Goal: Information Seeking & Learning: Learn about a topic

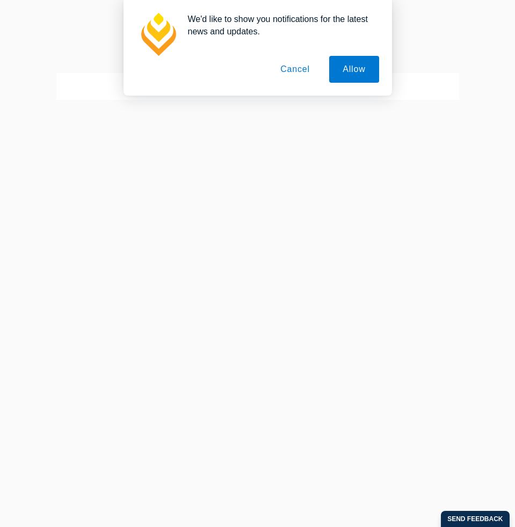
click at [298, 66] on button "Cancel" at bounding box center [295, 69] width 56 height 27
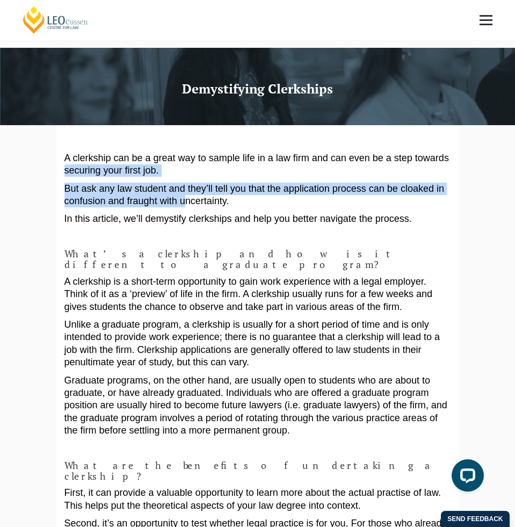
drag, startPoint x: 55, startPoint y: 166, endPoint x: 179, endPoint y: 202, distance: 129.9
click at [179, 202] on p "But ask any law student and they’ll tell you that the application process can b…" at bounding box center [257, 195] width 387 height 25
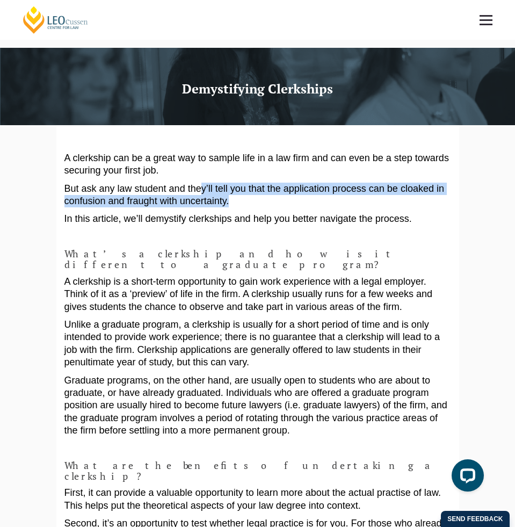
drag, startPoint x: 191, startPoint y: 186, endPoint x: 238, endPoint y: 200, distance: 49.7
click at [238, 200] on p "But ask any law student and they’ll tell you that the application process can b…" at bounding box center [257, 195] width 387 height 25
drag, startPoint x: 238, startPoint y: 200, endPoint x: 65, endPoint y: 188, distance: 173.9
click at [66, 188] on p "But ask any law student and they’ll tell you that the application process can b…" at bounding box center [257, 195] width 387 height 25
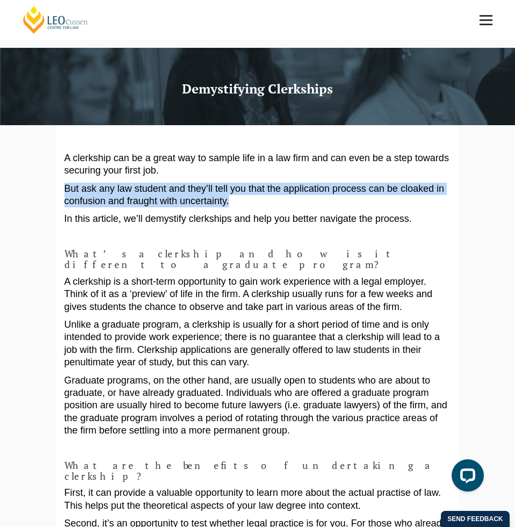
click at [65, 188] on p "But ask any law student and they’ll tell you that the application process can b…" at bounding box center [257, 195] width 387 height 25
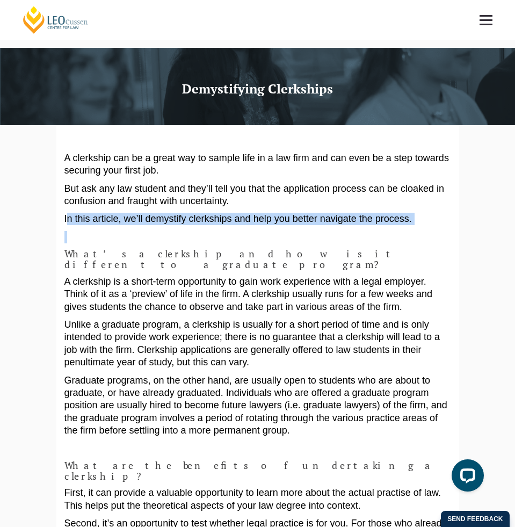
drag, startPoint x: 65, startPoint y: 219, endPoint x: 394, endPoint y: 231, distance: 329.5
click at [394, 231] on p at bounding box center [257, 237] width 387 height 12
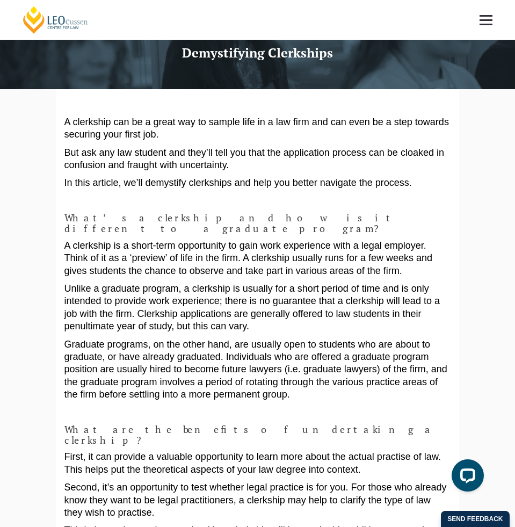
scroll to position [38, 0]
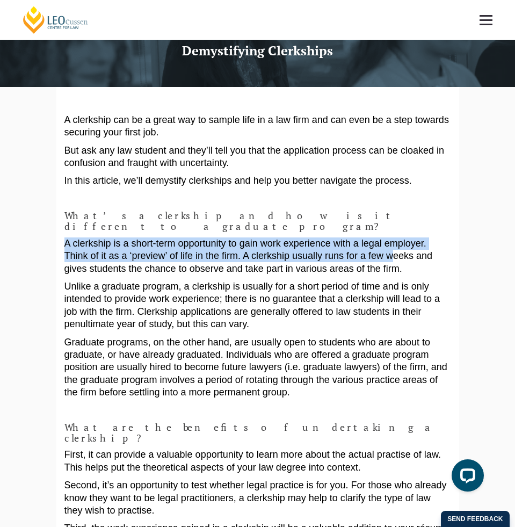
drag, startPoint x: 64, startPoint y: 235, endPoint x: 326, endPoint y: 248, distance: 262.4
click at [326, 248] on p "A clerkship is a short-term opportunity to gain work experience with a legal em…" at bounding box center [257, 256] width 387 height 38
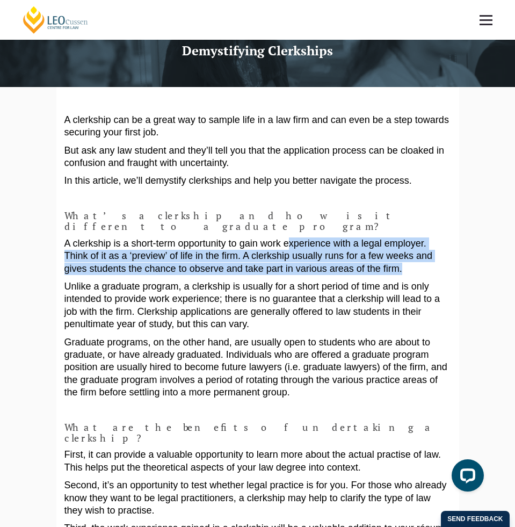
drag, startPoint x: 320, startPoint y: 255, endPoint x: 273, endPoint y: 236, distance: 49.9
click at [273, 237] on p "A clerkship is a short-term opportunity to gain work experience with a legal em…" at bounding box center [257, 256] width 387 height 38
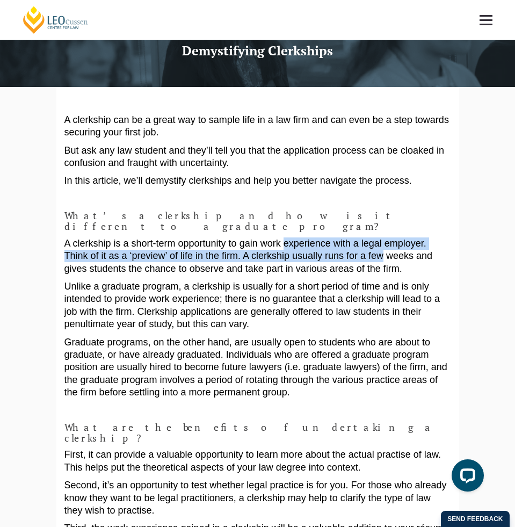
drag, startPoint x: 273, startPoint y: 236, endPoint x: 310, endPoint y: 252, distance: 40.9
click at [310, 251] on p "A clerkship is a short-term opportunity to gain work experience with a legal em…" at bounding box center [257, 256] width 387 height 38
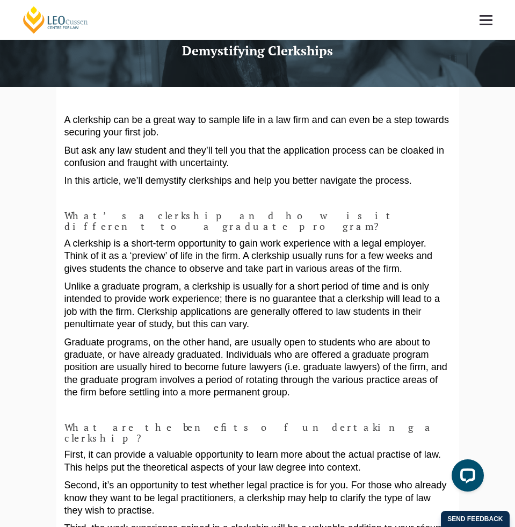
click at [310, 252] on p "A clerkship is a short-term opportunity to gain work experience with a legal em…" at bounding box center [257, 256] width 387 height 38
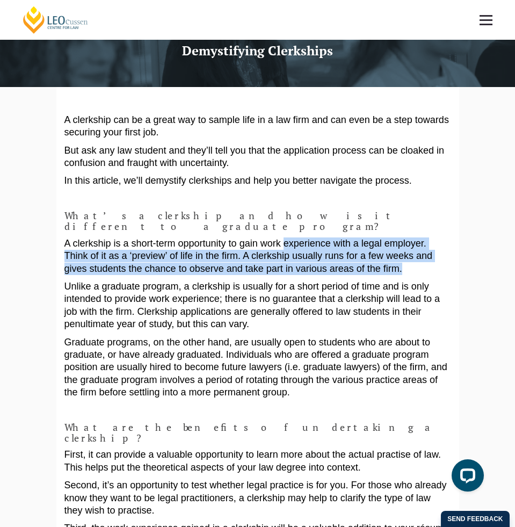
drag, startPoint x: 310, startPoint y: 255, endPoint x: 269, endPoint y: 234, distance: 45.6
click at [269, 237] on p "A clerkship is a short-term opportunity to gain work experience with a legal em…" at bounding box center [257, 256] width 387 height 38
drag, startPoint x: 269, startPoint y: 234, endPoint x: 300, endPoint y: 254, distance: 36.5
click at [300, 254] on p "A clerkship is a short-term opportunity to gain work experience with a legal em…" at bounding box center [257, 256] width 387 height 38
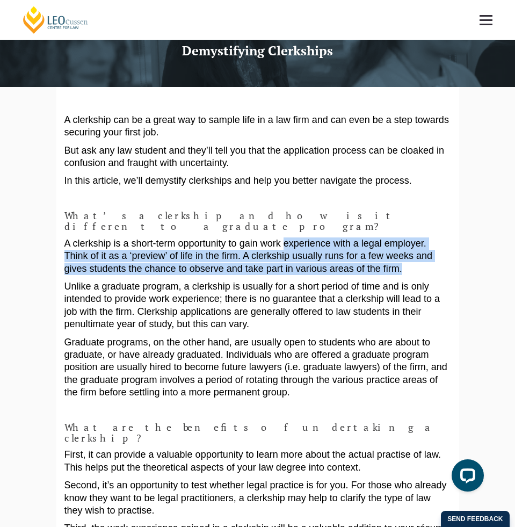
click at [300, 254] on p "A clerkship is a short-term opportunity to gain work experience with a legal em…" at bounding box center [257, 256] width 387 height 38
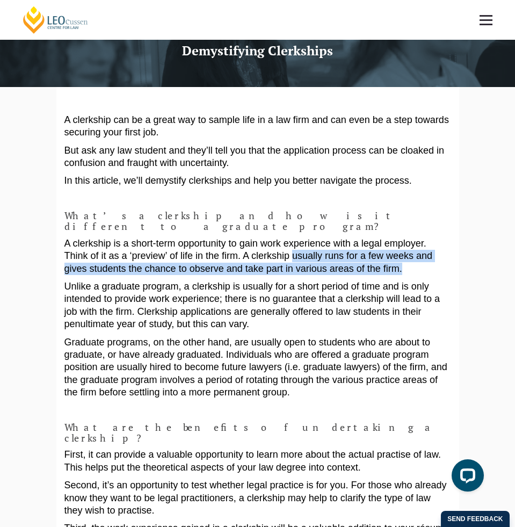
drag, startPoint x: 300, startPoint y: 254, endPoint x: 242, endPoint y: 242, distance: 59.2
click at [242, 242] on p "A clerkship is a short-term opportunity to gain work experience with a legal em…" at bounding box center [257, 256] width 387 height 38
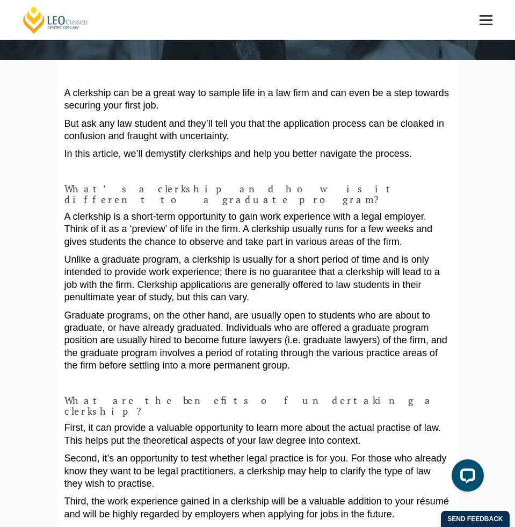
scroll to position [68, 0]
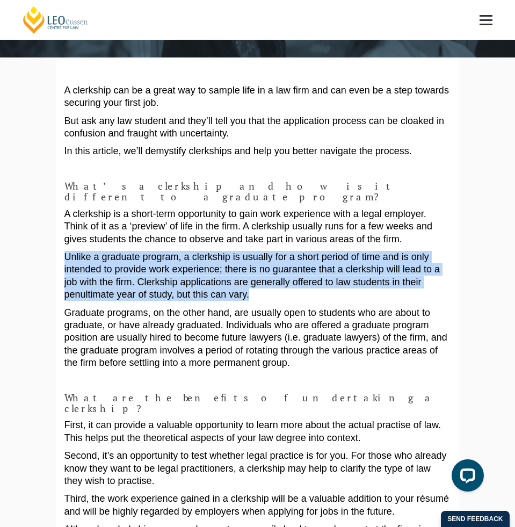
drag, startPoint x: 56, startPoint y: 242, endPoint x: 126, endPoint y: 285, distance: 81.7
click at [126, 285] on p "Unlike a graduate program, a clerkship is usually for a short period of time an…" at bounding box center [257, 276] width 387 height 50
drag, startPoint x: 126, startPoint y: 285, endPoint x: 49, endPoint y: 236, distance: 90.6
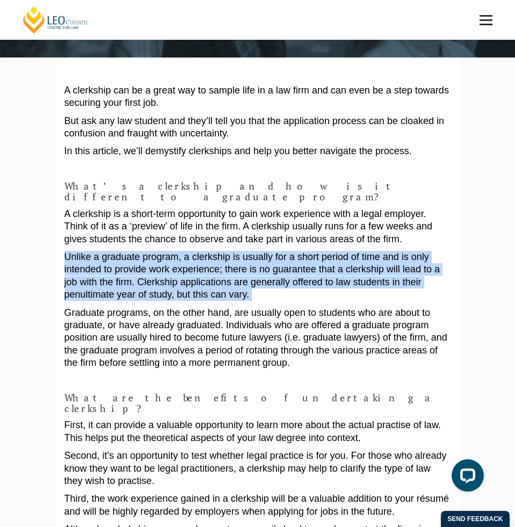
drag, startPoint x: 49, startPoint y: 236, endPoint x: 122, endPoint y: 287, distance: 89.1
click at [122, 287] on p "Unlike a graduate program, a clerkship is usually for a short period of time an…" at bounding box center [257, 276] width 387 height 50
drag, startPoint x: 122, startPoint y: 287, endPoint x: 63, endPoint y: 250, distance: 69.7
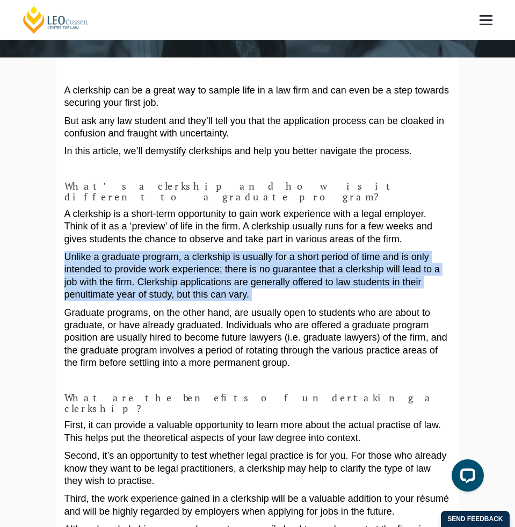
drag, startPoint x: 63, startPoint y: 250, endPoint x: 114, endPoint y: 283, distance: 60.6
click at [114, 283] on p "Unlike a graduate program, a clerkship is usually for a short period of time an…" at bounding box center [257, 276] width 387 height 50
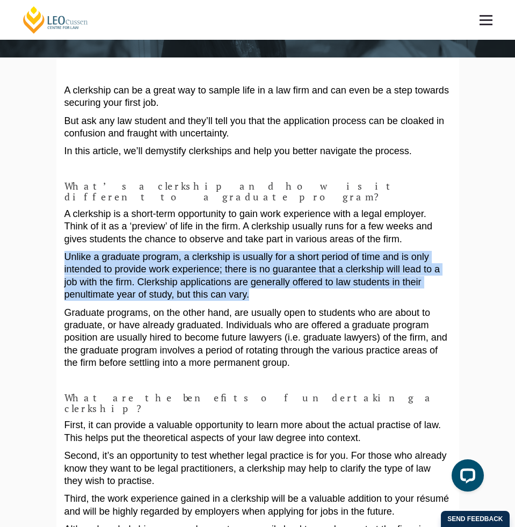
drag, startPoint x: 114, startPoint y: 283, endPoint x: 55, endPoint y: 246, distance: 69.5
drag, startPoint x: 55, startPoint y: 246, endPoint x: 127, endPoint y: 286, distance: 82.0
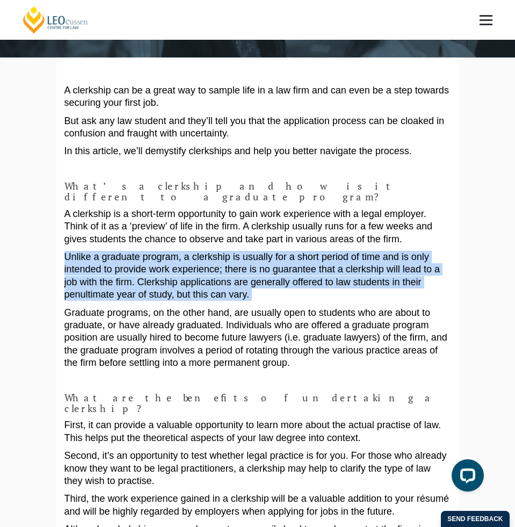
click at [127, 286] on p "Unlike a graduate program, a clerkship is usually for a short period of time an…" at bounding box center [257, 276] width 387 height 50
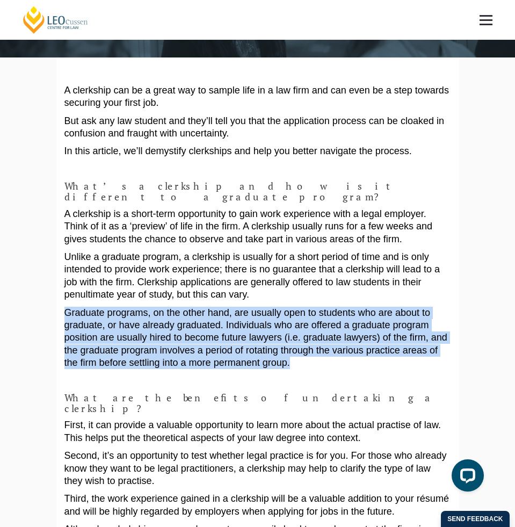
drag, startPoint x: 127, startPoint y: 286, endPoint x: 207, endPoint y: 354, distance: 105.6
click at [207, 354] on p "Graduate programs, on the other hand, are usually open to students who are abou…" at bounding box center [257, 338] width 387 height 63
drag, startPoint x: 207, startPoint y: 354, endPoint x: 83, endPoint y: 306, distance: 133.4
click at [84, 307] on p "Graduate programs, on the other hand, are usually open to students who are abou…" at bounding box center [257, 338] width 387 height 63
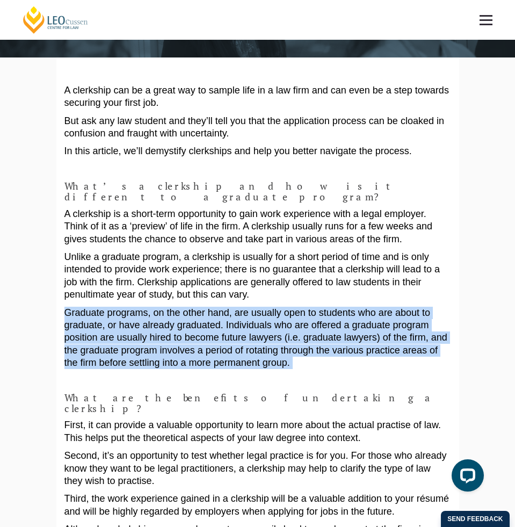
click at [83, 307] on p "Graduate programs, on the other hand, are usually open to students who are abou…" at bounding box center [257, 338] width 387 height 63
drag, startPoint x: 67, startPoint y: 303, endPoint x: 175, endPoint y: 349, distance: 117.2
click at [175, 349] on p "Graduate programs, on the other hand, are usually open to students who are abou…" at bounding box center [257, 338] width 387 height 63
drag, startPoint x: 175, startPoint y: 349, endPoint x: 151, endPoint y: 304, distance: 51.2
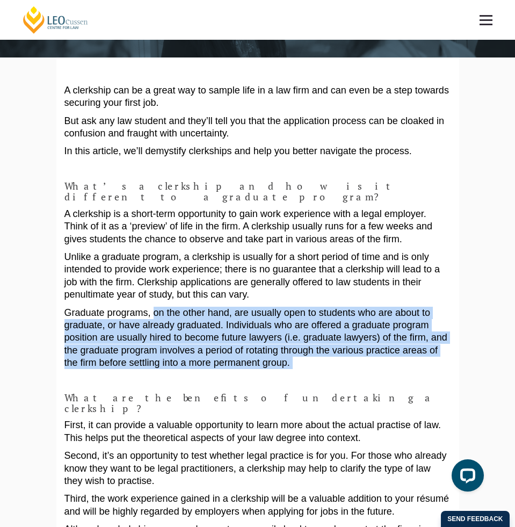
click at [151, 307] on p "Graduate programs, on the other hand, are usually open to students who are abou…" at bounding box center [257, 338] width 387 height 63
drag, startPoint x: 151, startPoint y: 304, endPoint x: 175, endPoint y: 348, distance: 50.2
click at [175, 348] on p "Graduate programs, on the other hand, are usually open to students who are abou…" at bounding box center [257, 338] width 387 height 63
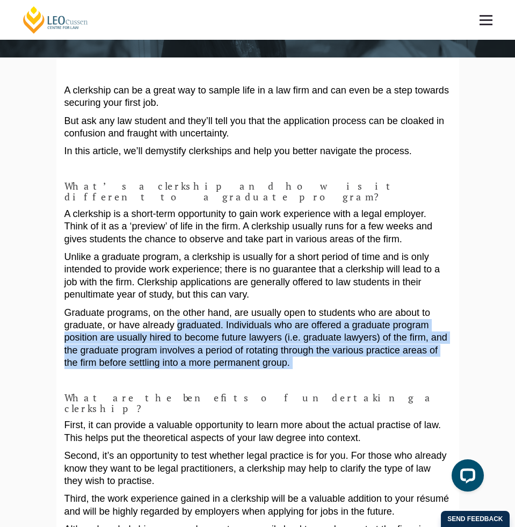
drag, startPoint x: 175, startPoint y: 348, endPoint x: 154, endPoint y: 310, distance: 43.3
click at [154, 310] on p "Graduate programs, on the other hand, are usually open to students who are abou…" at bounding box center [257, 338] width 387 height 63
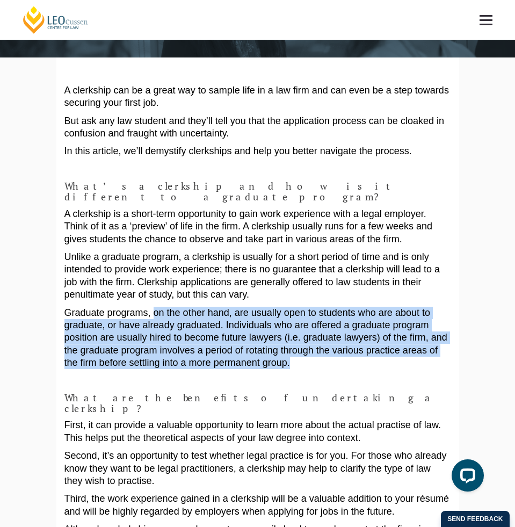
drag, startPoint x: 149, startPoint y: 301, endPoint x: 175, endPoint y: 349, distance: 53.8
click at [175, 349] on p "Graduate programs, on the other hand, are usually open to students who are abou…" at bounding box center [257, 338] width 387 height 63
drag, startPoint x: 175, startPoint y: 349, endPoint x: 56, endPoint y: 300, distance: 128.2
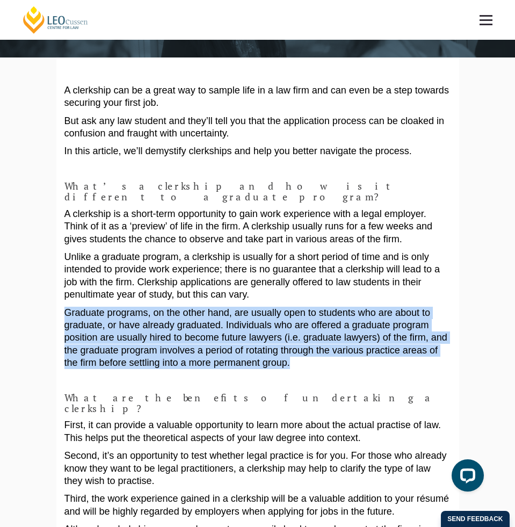
drag, startPoint x: 56, startPoint y: 300, endPoint x: 161, endPoint y: 351, distance: 117.0
click at [161, 351] on p "Graduate programs, on the other hand, are usually open to students who are abou…" at bounding box center [257, 338] width 387 height 63
drag, startPoint x: 161, startPoint y: 351, endPoint x: 144, endPoint y: 305, distance: 49.3
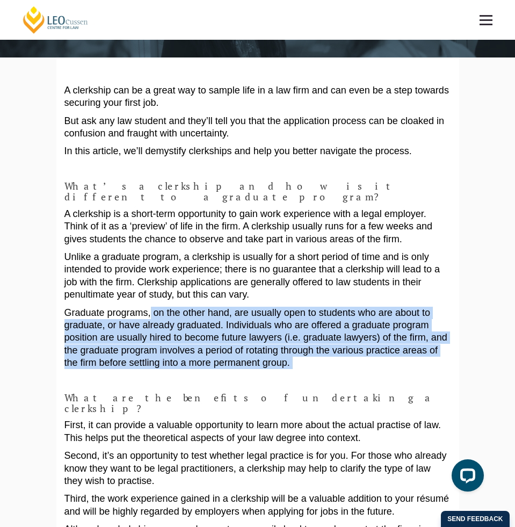
click at [144, 307] on p "Graduate programs, on the other hand, are usually open to students who are abou…" at bounding box center [257, 338] width 387 height 63
click at [146, 307] on p "Graduate programs, on the other hand, are usually open to students who are abou…" at bounding box center [257, 338] width 387 height 63
drag, startPoint x: 146, startPoint y: 305, endPoint x: 183, endPoint y: 352, distance: 60.1
click at [183, 352] on p "Graduate programs, on the other hand, are usually open to students who are abou…" at bounding box center [257, 338] width 387 height 63
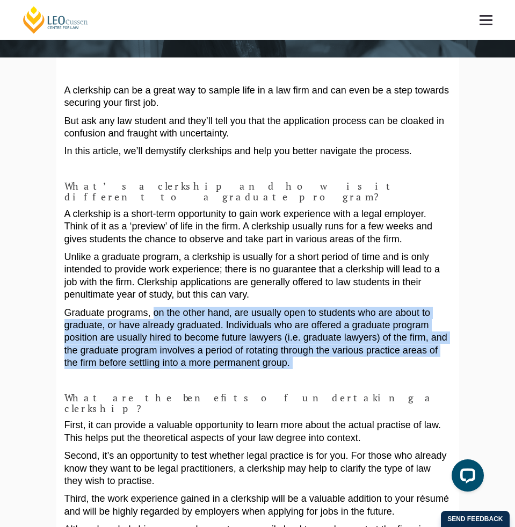
drag, startPoint x: 183, startPoint y: 352, endPoint x: 151, endPoint y: 302, distance: 59.2
click at [151, 307] on p "Graduate programs, on the other hand, are usually open to students who are abou…" at bounding box center [257, 338] width 387 height 63
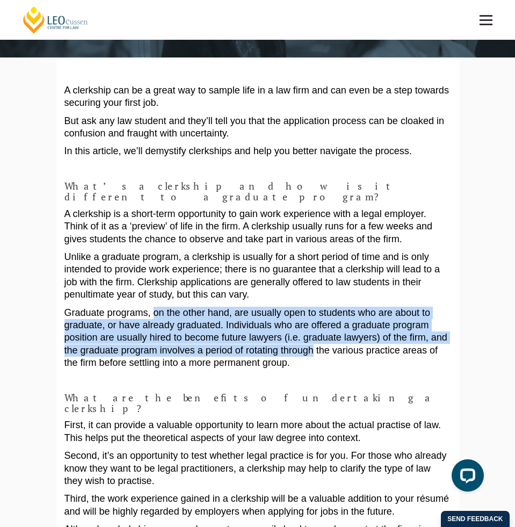
drag, startPoint x: 151, startPoint y: 302, endPoint x: 186, endPoint y: 344, distance: 54.1
click at [186, 344] on p "Graduate programs, on the other hand, are usually open to students who are abou…" at bounding box center [257, 338] width 387 height 63
drag
click at [149, 307] on p "Graduate programs, on the other hand, are usually open to students who are abou…" at bounding box center [257, 338] width 387 height 63
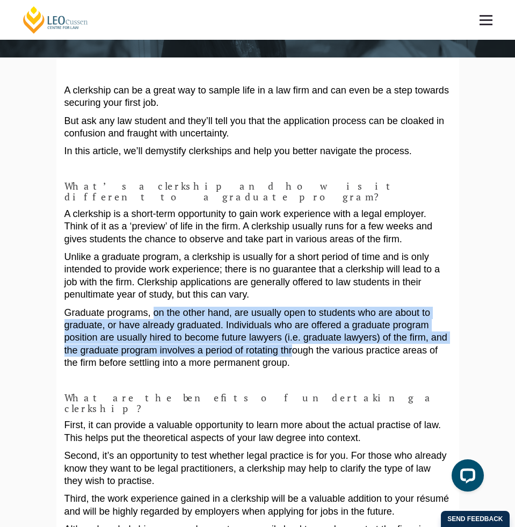
click at [149, 307] on p "Graduate programs, on the other hand, are usually open to students who are abou…" at bounding box center [257, 338] width 387 height 63
click at [183, 342] on p "Graduate programs, on the other hand, are usually open to students who are abou…" at bounding box center [257, 338] width 387 height 63
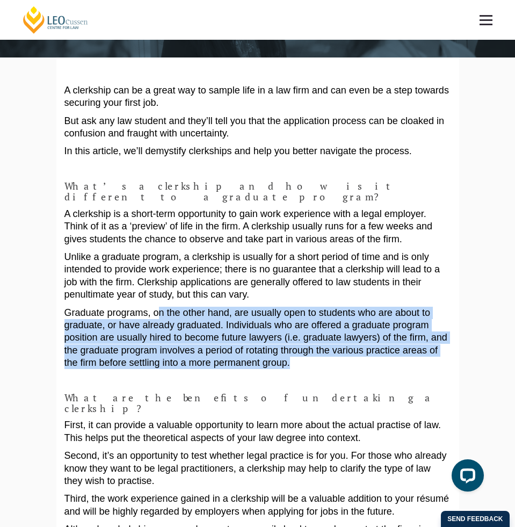
click at [150, 307] on p "Graduate programs, on the other hand, are usually open to students who are abou…" at bounding box center [257, 338] width 387 height 63
click at [179, 348] on p "Graduate programs, on the other hand, are usually open to students who are abou…" at bounding box center [257, 338] width 387 height 63
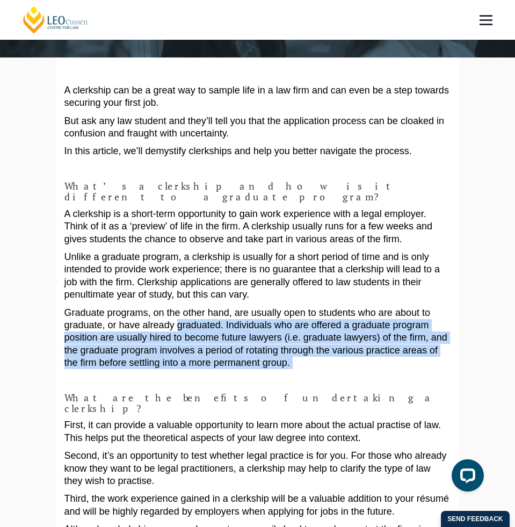
click at [145, 307] on p "Graduate programs, on the other hand, are usually open to students who are abou…" at bounding box center [257, 338] width 387 height 63
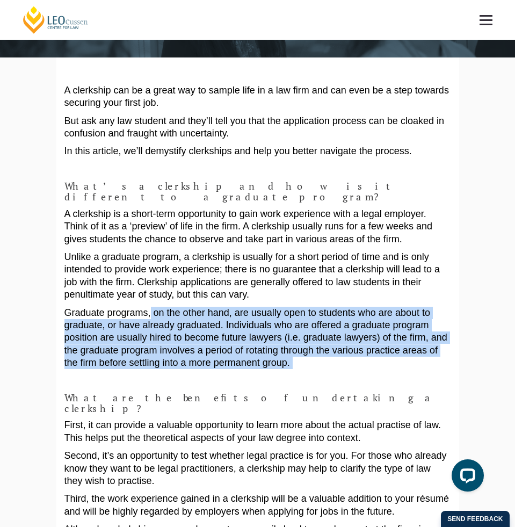
click at [145, 307] on p "Graduate programs, on the other hand, are usually open to students who are abou…" at bounding box center [257, 338] width 387 height 63
click at [184, 357] on p "Graduate programs, on the other hand, are usually open to students who are abou…" at bounding box center [257, 338] width 387 height 63
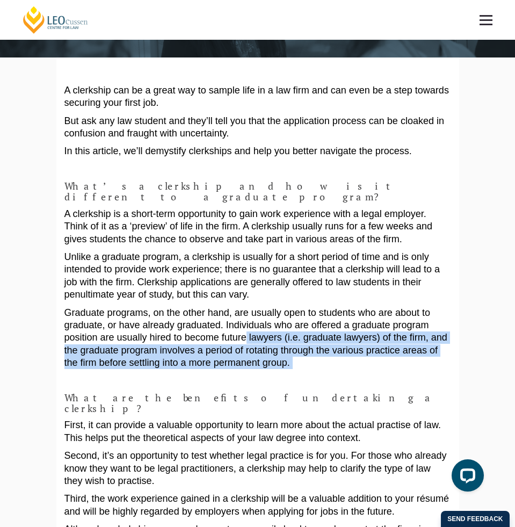
click at [153, 326] on p "Graduate programs, on the other hand, are usually open to students who are abou…" at bounding box center [257, 338] width 387 height 63
click at [173, 350] on p "Graduate programs, on the other hand, are usually open to students who are abou…" at bounding box center [257, 338] width 387 height 63
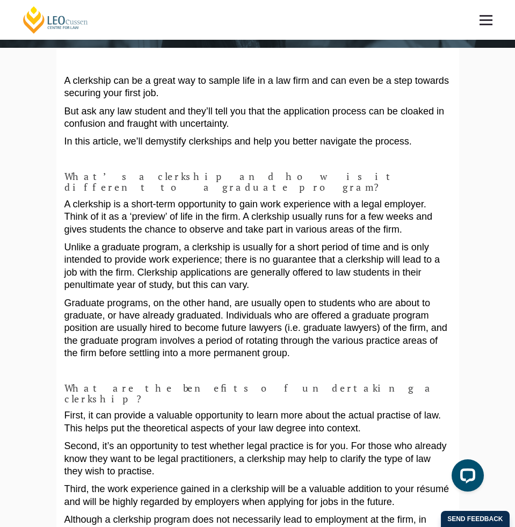
scroll to position [79, 0]
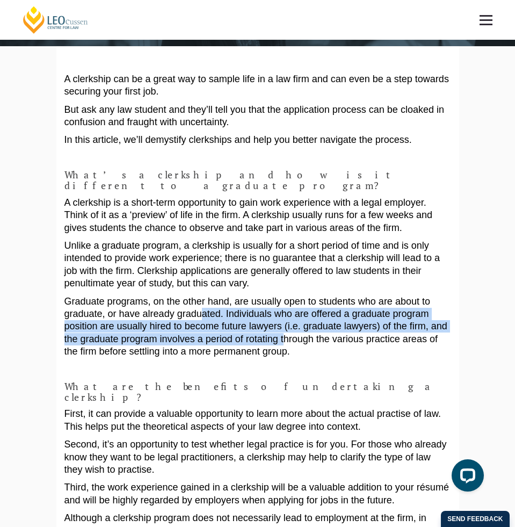
click at [149, 309] on p "Graduate programs, on the other hand, are usually open to students who are abou…" at bounding box center [257, 326] width 387 height 63
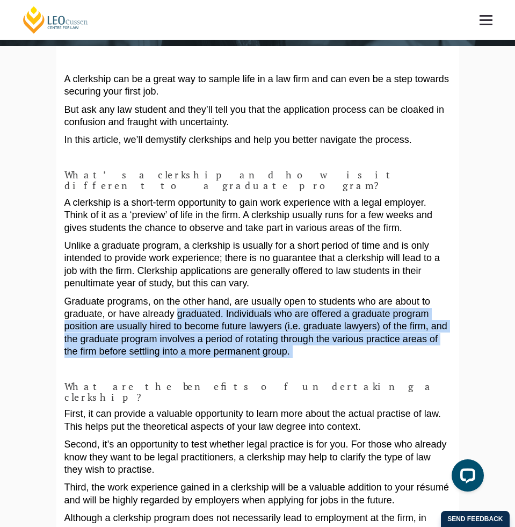
click at [171, 338] on p "Graduate programs, on the other hand, are usually open to students who are abou…" at bounding box center [257, 326] width 387 height 63
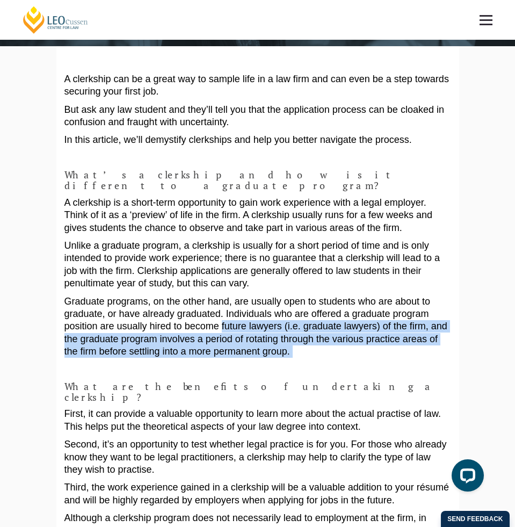
click at [148, 312] on p "Graduate programs, on the other hand, are usually open to students who are abou…" at bounding box center [257, 326] width 387 height 63
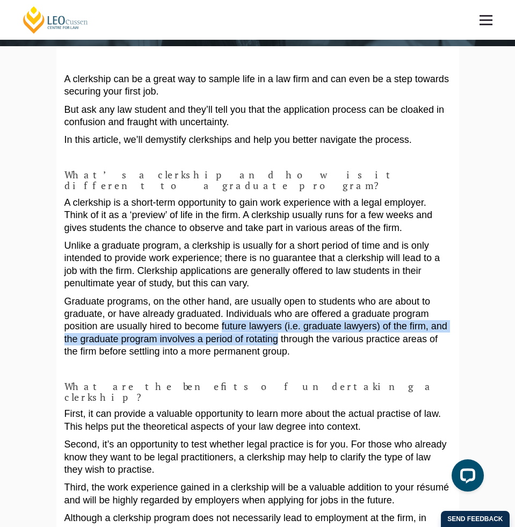
click at [170, 337] on p "Graduate programs, on the other hand, are usually open to students who are abou…" at bounding box center [257, 326] width 387 height 63
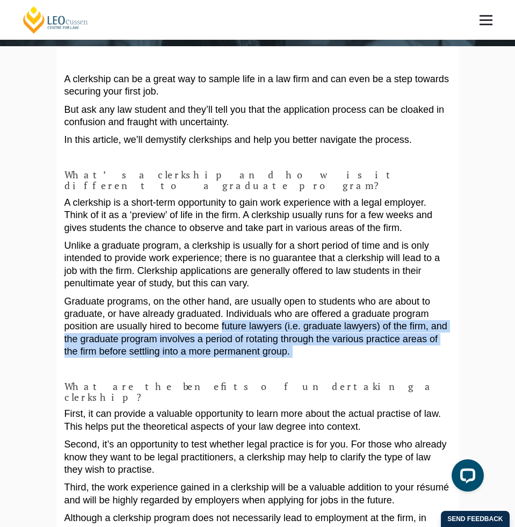
click at [170, 338] on p "Graduate programs, on the other hand, are usually open to students who are abou…" at bounding box center [257, 326] width 387 height 63
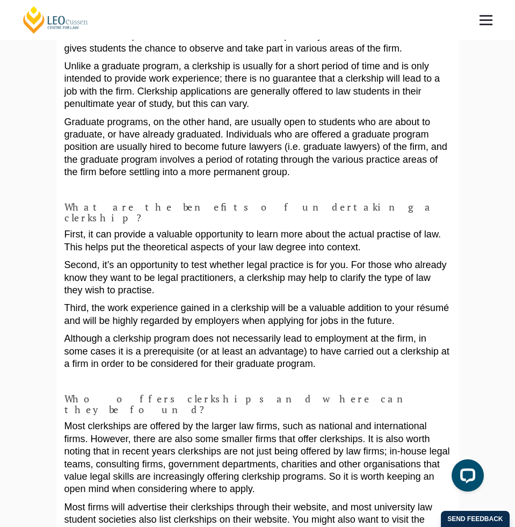
scroll to position [260, 0]
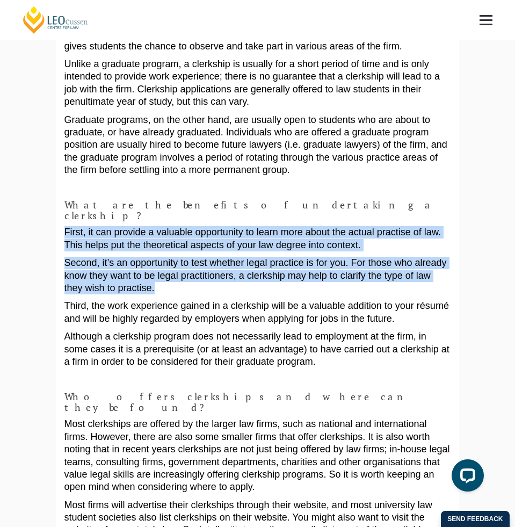
click at [128, 263] on p "Second, it’s an opportunity to test whether legal practice is for you. For thos…" at bounding box center [257, 276] width 387 height 38
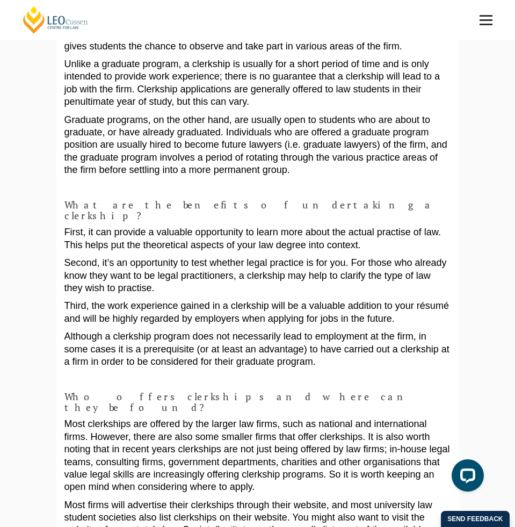
scroll to position [268, 0]
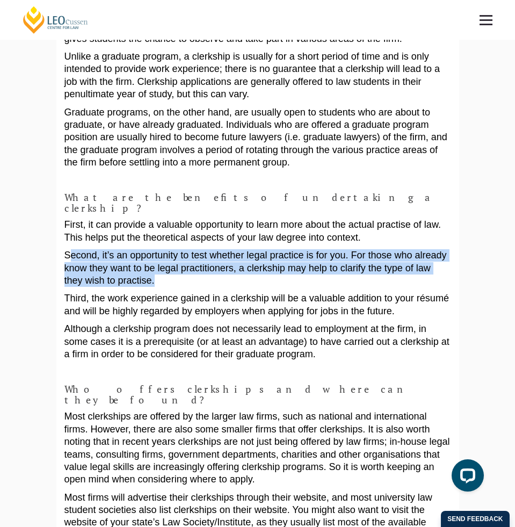
click at [70, 249] on p "Second, it’s an opportunity to test whether legal practice is for you. For thos…" at bounding box center [257, 268] width 387 height 38
click at [103, 259] on p "Second, it’s an opportunity to test whether legal practice is for you. For thos…" at bounding box center [257, 268] width 387 height 38
click at [104, 260] on p "Second, it’s an opportunity to test whether legal practice is for you. For thos…" at bounding box center [257, 268] width 387 height 38
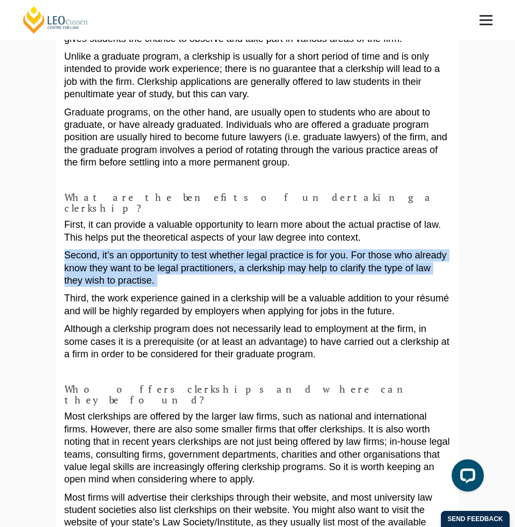
click at [114, 264] on p "Second, it’s an opportunity to test whether legal practice is for you. For thos…" at bounding box center [257, 268] width 387 height 38
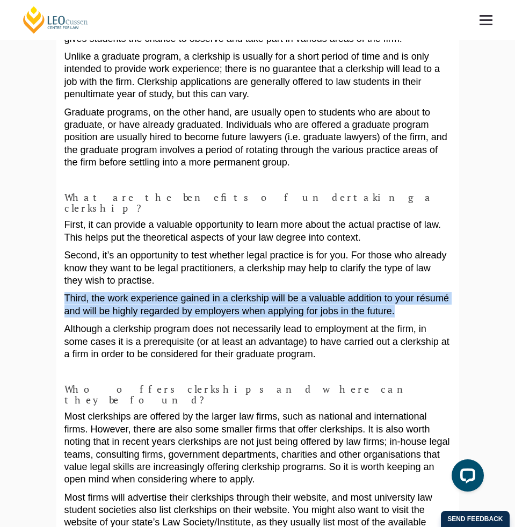
click at [359, 295] on p "Third, the work experience gained in a clerkship will be a valuable addition to…" at bounding box center [257, 304] width 387 height 25
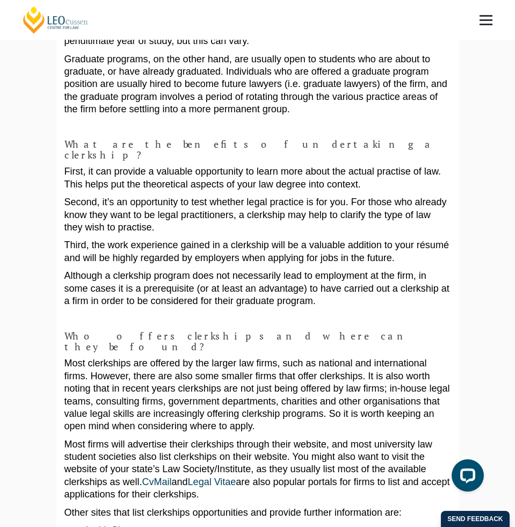
scroll to position [324, 0]
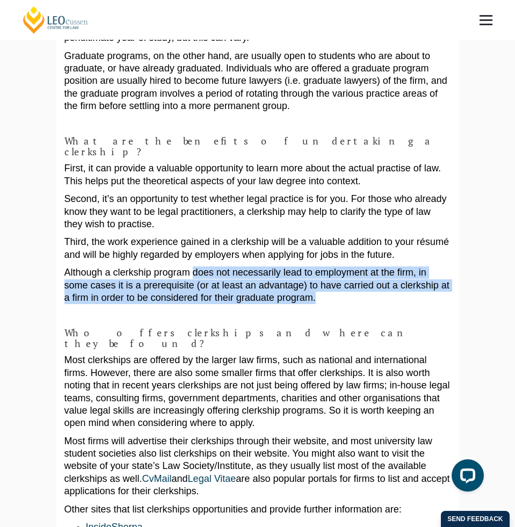
click at [274, 276] on p "Although a clerkship program does not necessarily lead to employment at the fir…" at bounding box center [257, 285] width 387 height 38
click at [274, 277] on p "Although a clerkship program does not necessarily lead to employment at the fir…" at bounding box center [257, 285] width 387 height 38
click at [236, 266] on p "Although a clerkship program does not necessarily lead to employment at the fir…" at bounding box center [257, 285] width 387 height 38
click at [276, 280] on p "Although a clerkship program does not necessarily lead to employment at the fir…" at bounding box center [257, 285] width 387 height 38
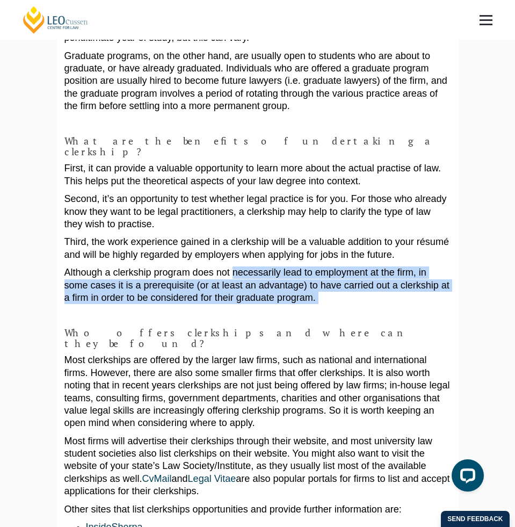
click at [277, 280] on p "Although a clerkship program does not necessarily lead to employment at the fir…" at bounding box center [257, 285] width 387 height 38
click at [245, 266] on p "Although a clerkship program does not necessarily lead to employment at the fir…" at bounding box center [257, 285] width 387 height 38
click at [266, 274] on p "Although a clerkship program does not necessarily lead to employment at the fir…" at bounding box center [257, 285] width 387 height 38
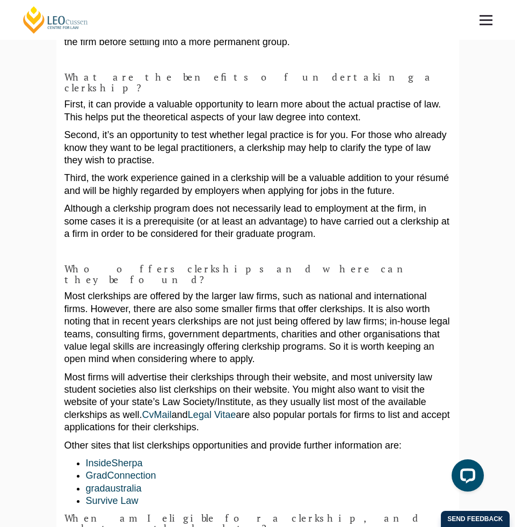
scroll to position [453, 0]
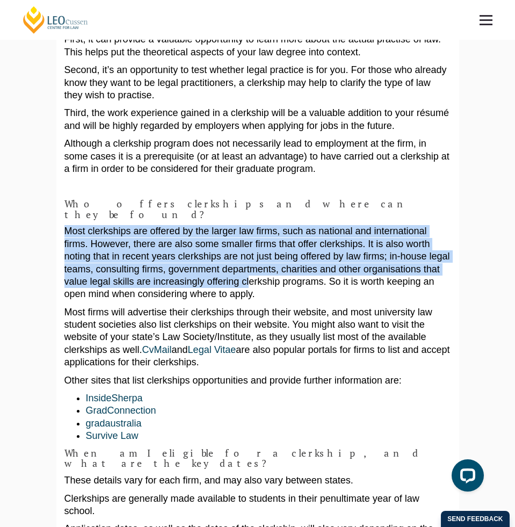
click at [151, 252] on p "Most clerkships are offered by the larger law firms, such as national and inter…" at bounding box center [257, 262] width 387 height 75
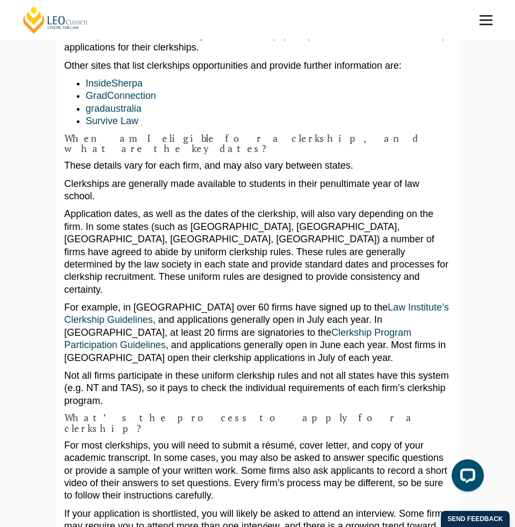
scroll to position [770, 0]
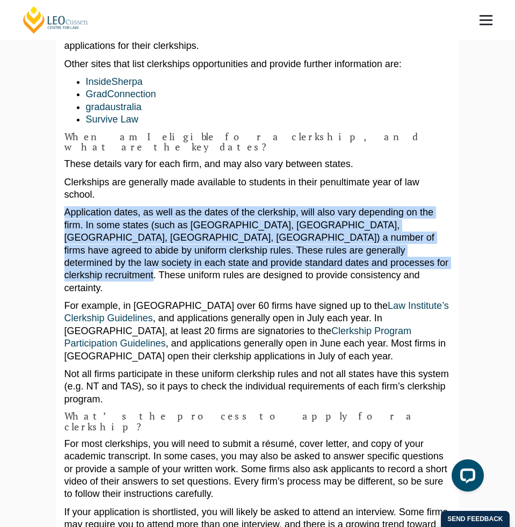
click at [295, 211] on div "A clerkship can be a great way to sample life in a law firm and can even be a s…" at bounding box center [257, 415] width 387 height 2067
click at [295, 211] on p "Application dates, as well as the dates of the clerkship, will also vary depend…" at bounding box center [257, 250] width 387 height 88
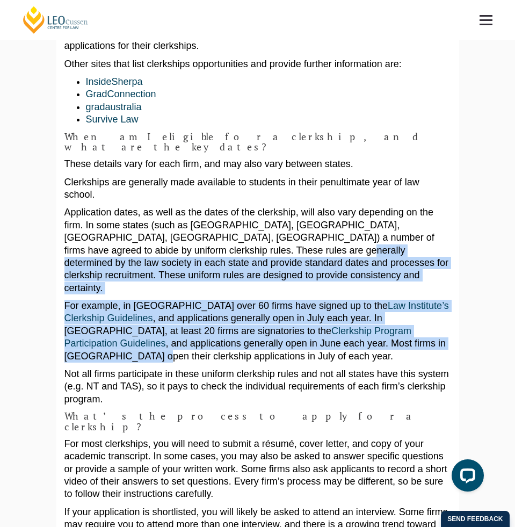
click at [218, 258] on div "A clerkship can be a great way to sample life in a law firm and can even be a s…" at bounding box center [257, 415] width 387 height 2067
click at [218, 300] on p "For example, in [GEOGRAPHIC_DATA] over 60 firms have signed up to the Law Insti…" at bounding box center [257, 331] width 387 height 63
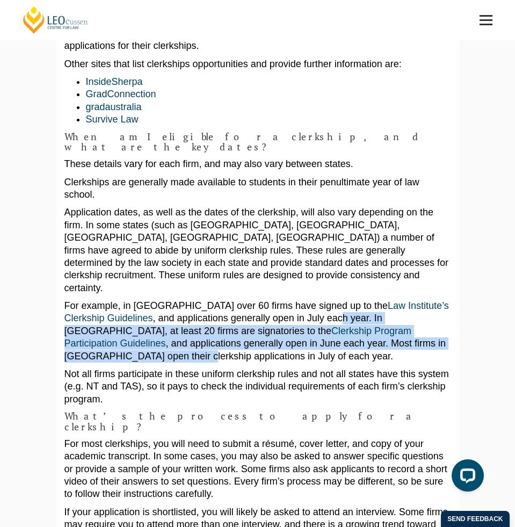
click at [234, 300] on p "For example, in [GEOGRAPHIC_DATA] over 60 firms have signed up to the Law Insti…" at bounding box center [257, 331] width 387 height 63
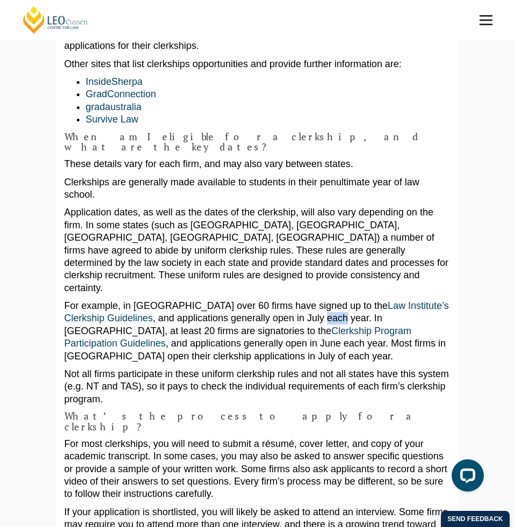
click at [234, 300] on p "For example, in [GEOGRAPHIC_DATA] over 60 firms have signed up to the Law Insti…" at bounding box center [257, 331] width 387 height 63
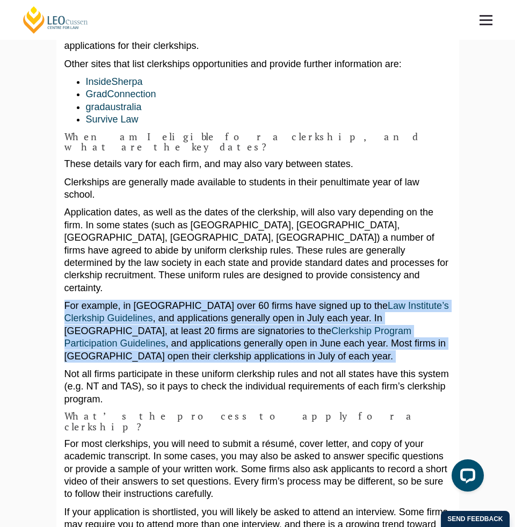
click at [234, 300] on p "For example, in [GEOGRAPHIC_DATA] over 60 firms have signed up to the Law Insti…" at bounding box center [257, 331] width 387 height 63
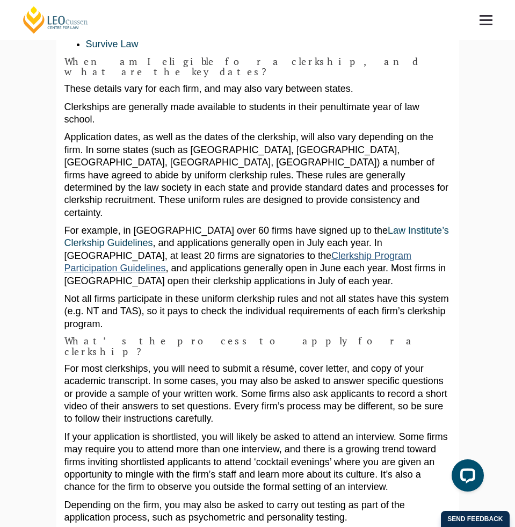
scroll to position [860, 0]
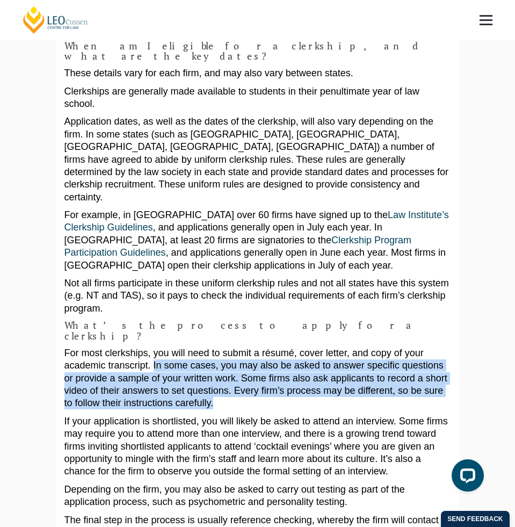
click at [105, 347] on p "For most clerkships, you will need to submit a résumé, cover letter, and copy o…" at bounding box center [257, 378] width 387 height 63
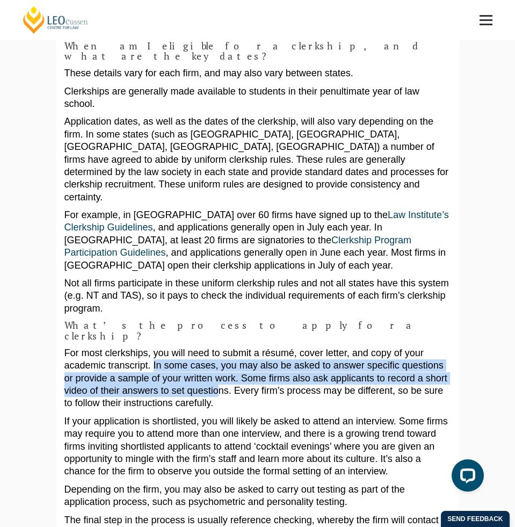
click at [156, 347] on p "For most clerkships, you will need to submit a résumé, cover letter, and copy o…" at bounding box center [257, 378] width 387 height 63
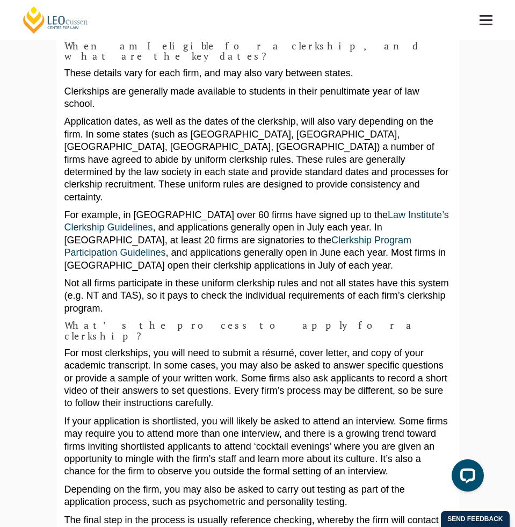
click at [156, 347] on p "For most clerkships, you will need to submit a résumé, cover letter, and copy o…" at bounding box center [257, 378] width 387 height 63
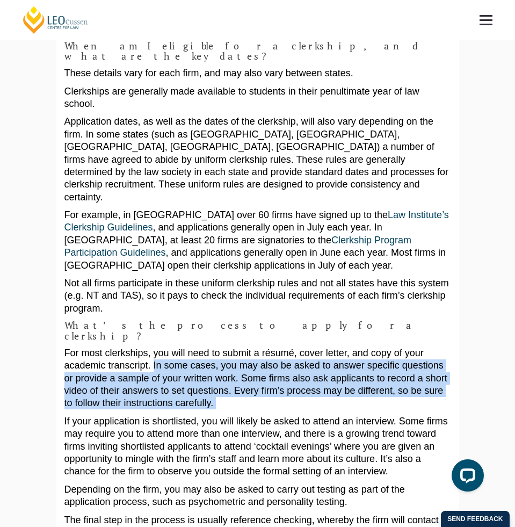
click at [105, 347] on p "For most clerkships, you will need to submit a résumé, cover letter, and copy o…" at bounding box center [257, 378] width 387 height 63
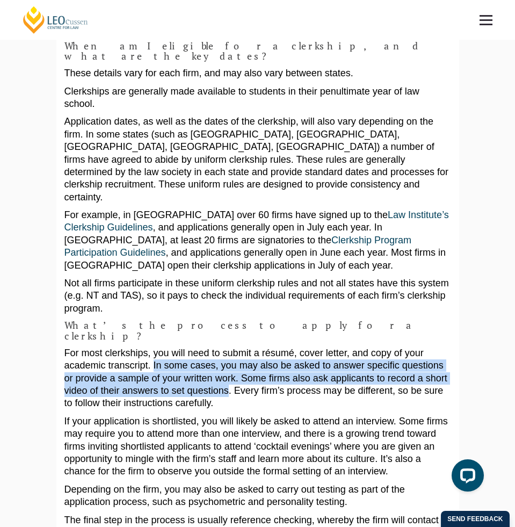
click at [148, 347] on p "For most clerkships, you will need to submit a résumé, cover letter, and copy o…" at bounding box center [257, 378] width 387 height 63
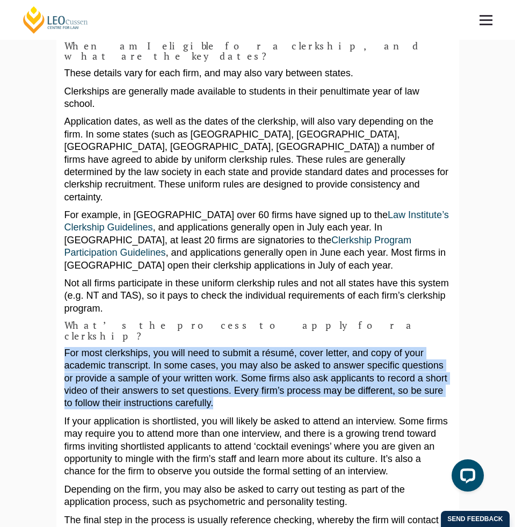
click at [151, 347] on p "For most clerkships, you will need to submit a résumé, cover letter, and copy o…" at bounding box center [257, 378] width 387 height 63
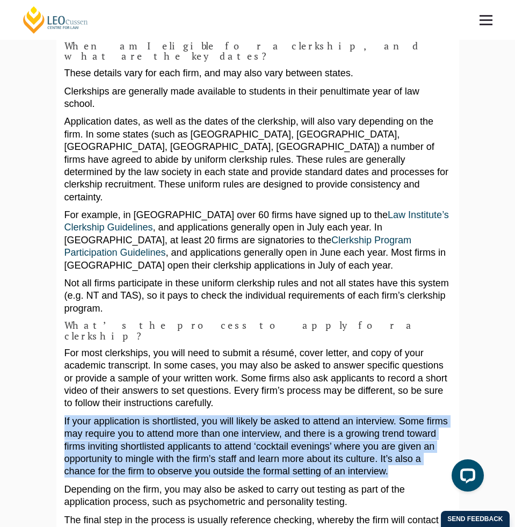
click at [293, 359] on div "A clerkship can be a great way to sample life in a law firm and can even be a s…" at bounding box center [257, 325] width 387 height 2067
click at [293, 415] on p "If your application is shortlisted, you will likely be asked to attend an inter…" at bounding box center [257, 446] width 387 height 63
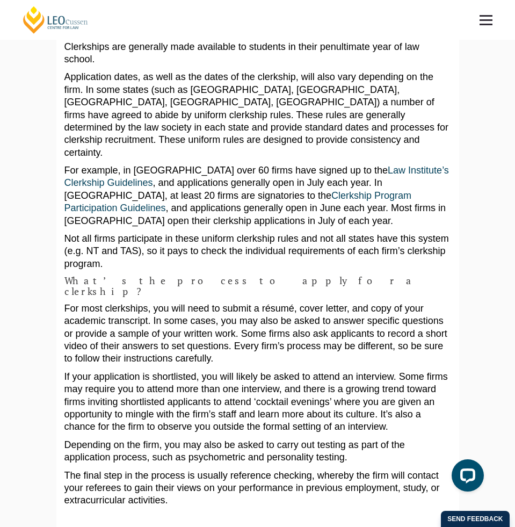
scroll to position [913, 0]
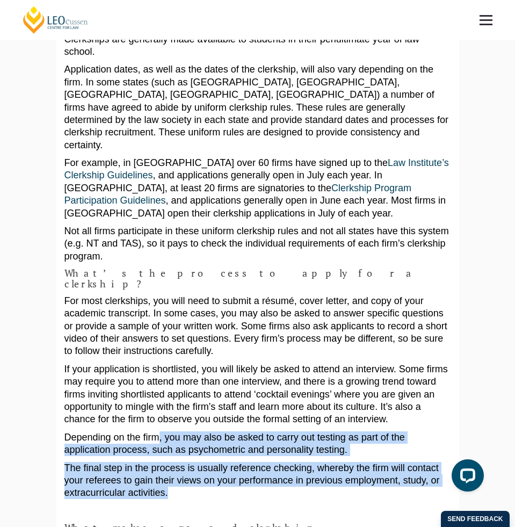
click at [150, 317] on div "A clerkship can be a great way to sample life in a law firm and can even be a s…" at bounding box center [257, 272] width 387 height 2067
click at [149, 431] on p "Depending on the firm, you may also be asked to carry out testing as part of th…" at bounding box center [257, 443] width 387 height 25
click at [213, 374] on div "A clerkship can be a great way to sample life in a law firm and can even be a s…" at bounding box center [257, 272] width 387 height 2067
click at [213, 462] on p "The final step in the process is usually reference checking, whereby the firm w…" at bounding box center [257, 481] width 387 height 38
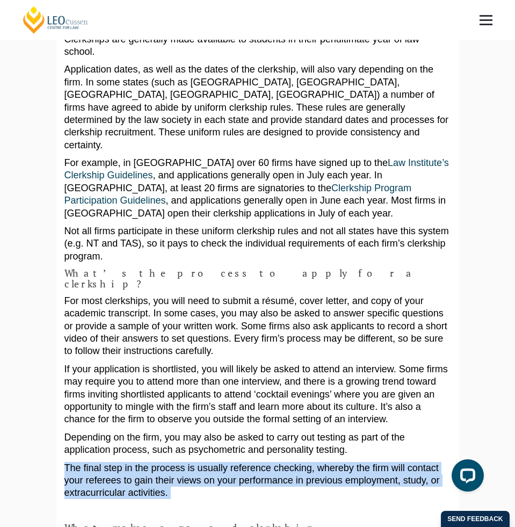
click at [108, 462] on p "The final step in the process is usually reference checking, whereby the firm w…" at bounding box center [257, 481] width 387 height 38
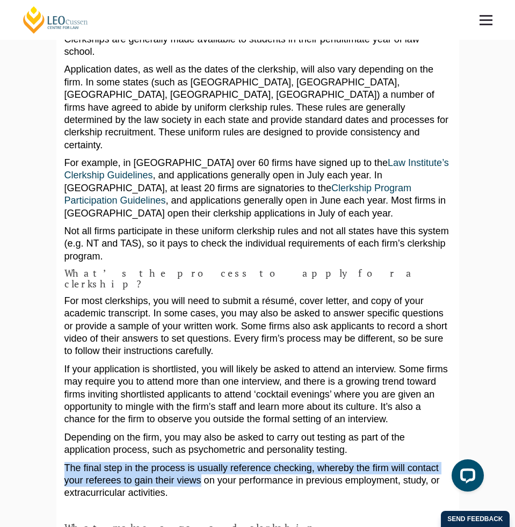
click at [164, 462] on p "The final step in the process is usually reference checking, whereby the firm w…" at bounding box center [257, 481] width 387 height 38
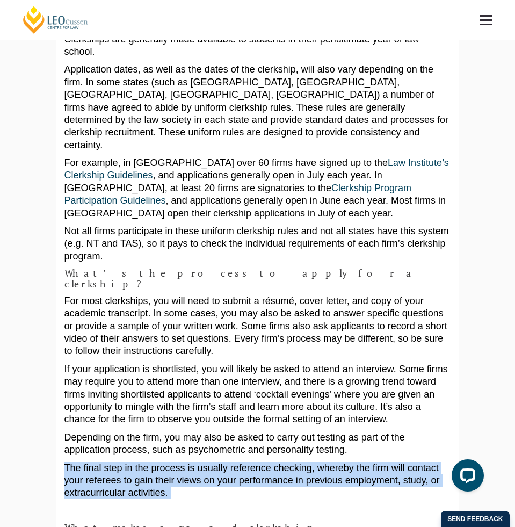
click at [164, 462] on p "The final step in the process is usually reference checking, whereby the firm w…" at bounding box center [257, 481] width 387 height 38
click at [167, 462] on p "The final step in the process is usually reference checking, whereby the firm w…" at bounding box center [257, 481] width 387 height 38
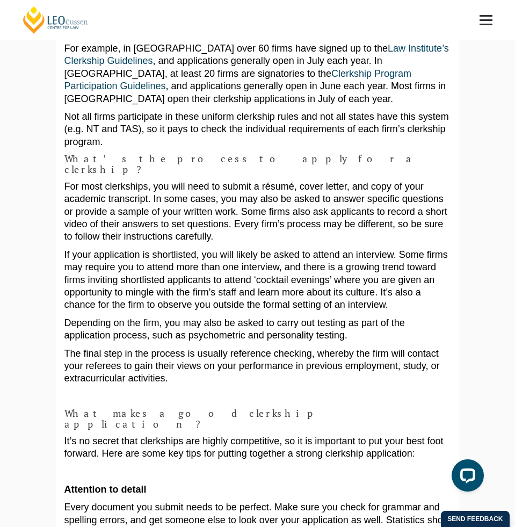
scroll to position [1037, 0]
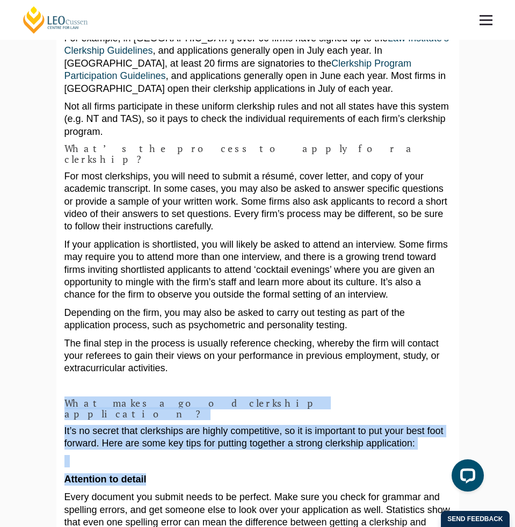
click at [66, 289] on div "A clerkship can be a great way to sample life in a law firm and can even be a s…" at bounding box center [257, 148] width 387 height 2067
click at [66, 398] on h4 "What makes a good clerkship application?" at bounding box center [257, 408] width 387 height 21
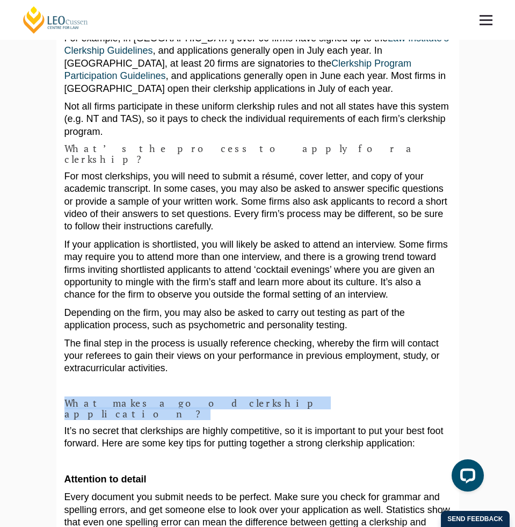
click at [245, 398] on h4 "What makes a good clerkship application?" at bounding box center [257, 408] width 387 height 21
click at [161, 398] on h4 "What makes a good clerkship application?" at bounding box center [257, 408] width 387 height 21
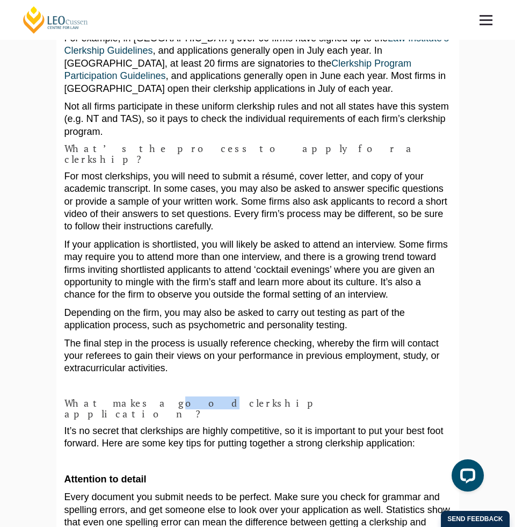
click at [132, 398] on h4 "What makes a good clerkship application?" at bounding box center [257, 408] width 387 height 21
click at [122, 398] on h4 "What makes a good clerkship application?" at bounding box center [257, 408] width 387 height 21
click at [89, 398] on h4 "What makes a good clerkship application?" at bounding box center [257, 408] width 387 height 21
click at [66, 398] on h4 "What makes a good clerkship application?" at bounding box center [257, 408] width 387 height 21
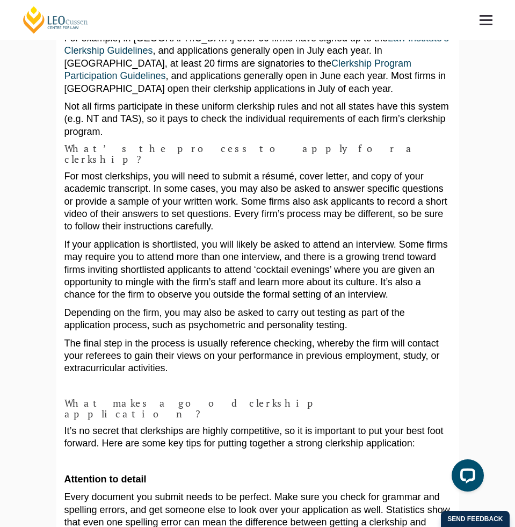
click at [66, 398] on h4 "What makes a good clerkship application?" at bounding box center [257, 408] width 387 height 21
click at [120, 398] on h4 "What makes a good clerkship application?" at bounding box center [257, 408] width 387 height 21
click at [211, 398] on h4 "What makes a good clerkship application?" at bounding box center [257, 408] width 387 height 21
click at [236, 398] on h4 "What makes a good clerkship application?" at bounding box center [257, 408] width 387 height 21
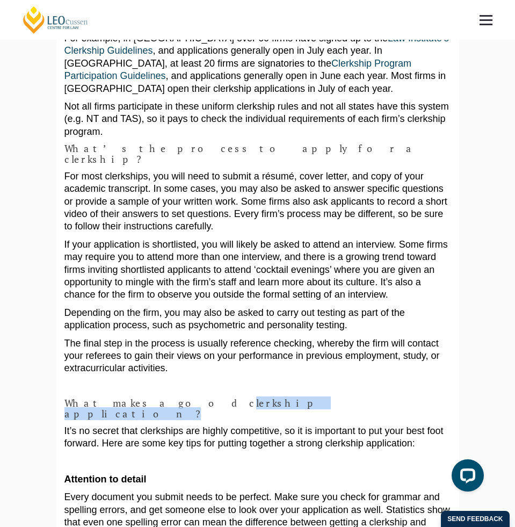
click at [154, 398] on h4 "What makes a good clerkship application?" at bounding box center [257, 408] width 387 height 21
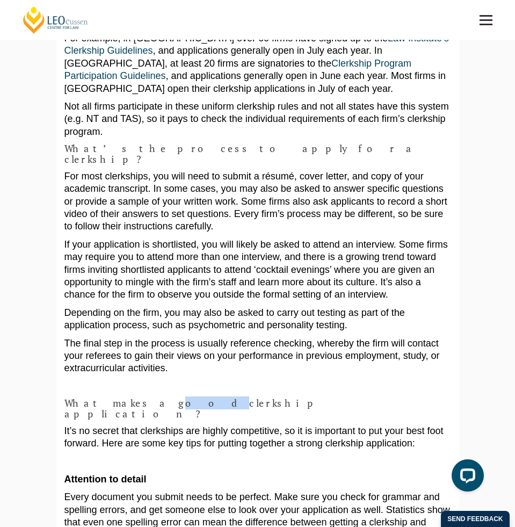
click at [132, 398] on h4 "What makes a good clerkship application?" at bounding box center [257, 408] width 387 height 21
click at [85, 398] on h4 "What makes a good clerkship application?" at bounding box center [257, 408] width 387 height 21
click at [65, 398] on h4 "What makes a good clerkship application?" at bounding box center [257, 408] width 387 height 21
click at [64, 398] on h4 "What makes a good clerkship application?" at bounding box center [257, 408] width 387 height 21
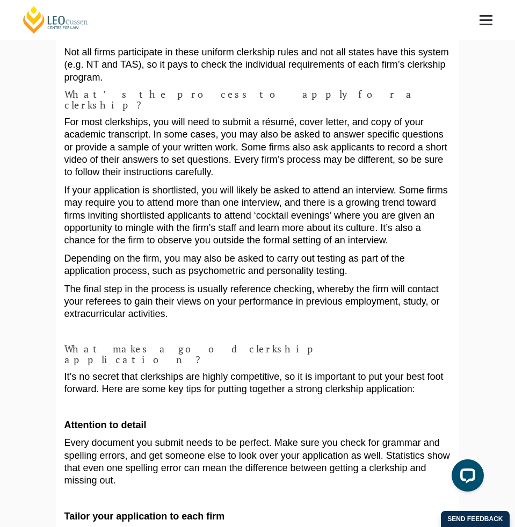
scroll to position [1099, 0]
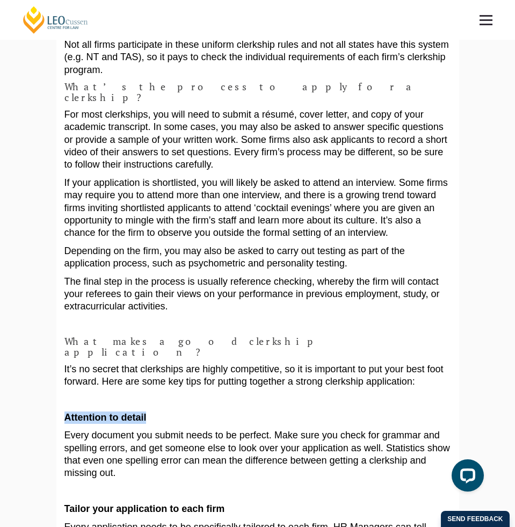
click at [162, 411] on p "Attention to detail" at bounding box center [257, 417] width 387 height 12
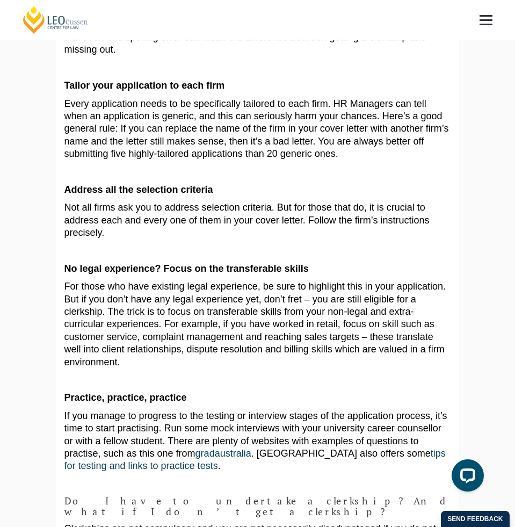
scroll to position [1587, 0]
